Goal: Task Accomplishment & Management: Use online tool/utility

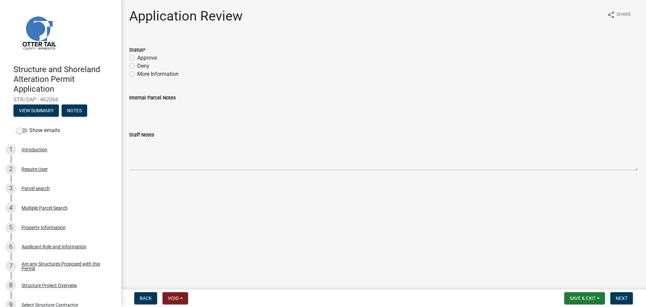
scroll to position [311, 0]
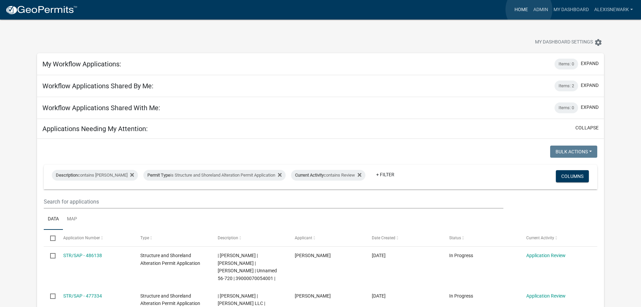
click at [529, 9] on link "Home" at bounding box center [521, 9] width 19 height 13
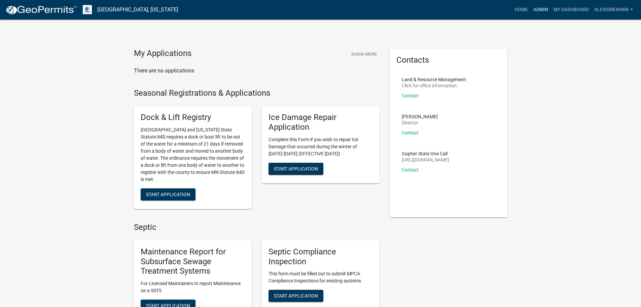
click at [539, 13] on link "Admin" at bounding box center [541, 9] width 20 height 13
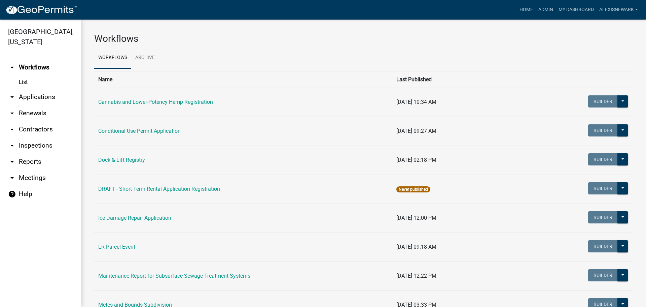
click at [43, 103] on link "arrow_drop_down Applications" at bounding box center [40, 97] width 81 height 16
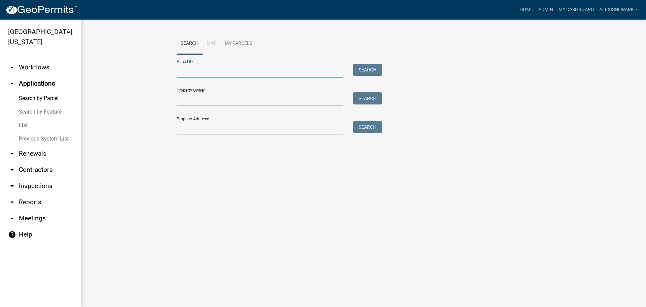
click at [183, 71] on input "Parcel ID:" at bounding box center [260, 71] width 167 height 14
paste input "17000990490000"
type input "17000990490000"
click at [364, 69] on button "Search" at bounding box center [367, 70] width 29 height 12
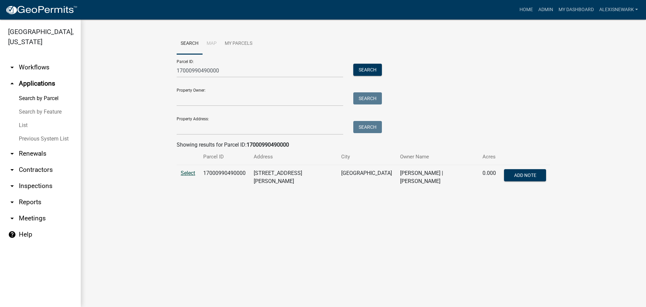
click at [190, 172] on span "Select" at bounding box center [188, 173] width 14 height 6
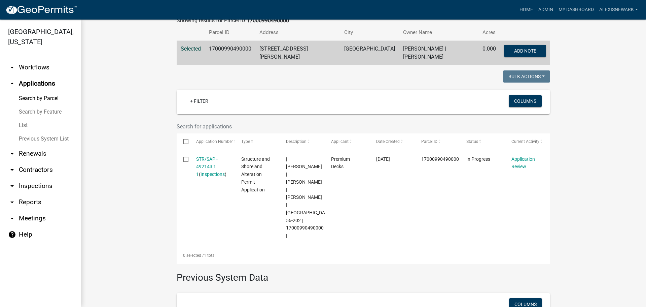
scroll to position [128, 0]
